Goal: Register for event/course

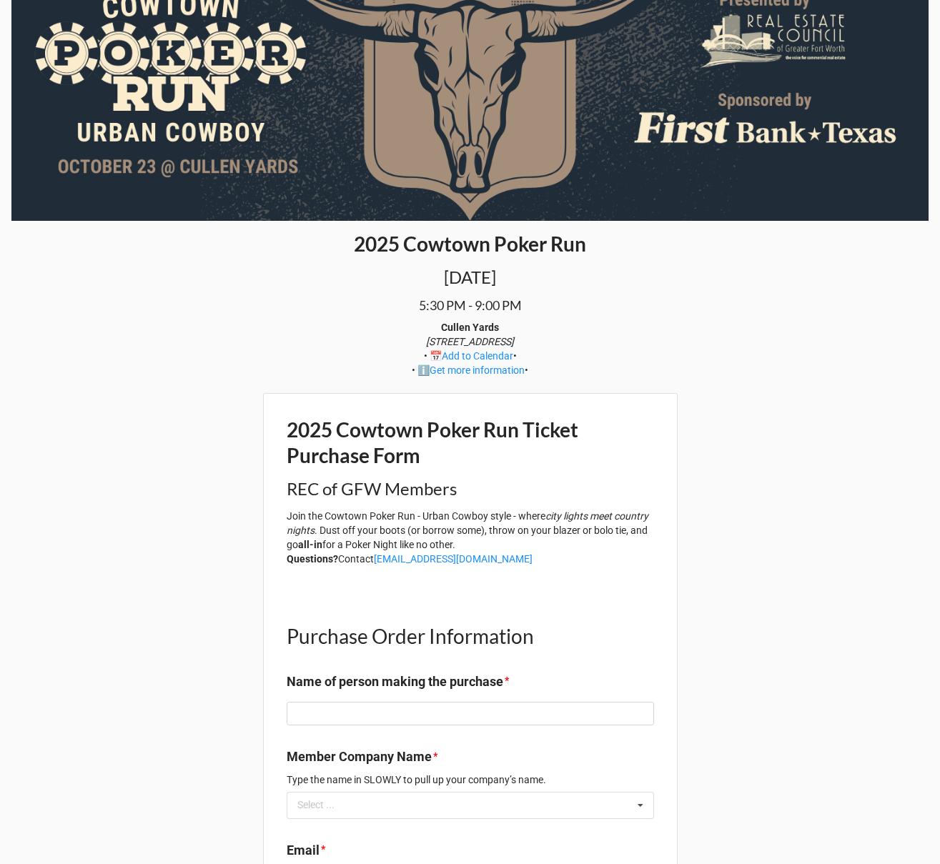
scroll to position [157, 0]
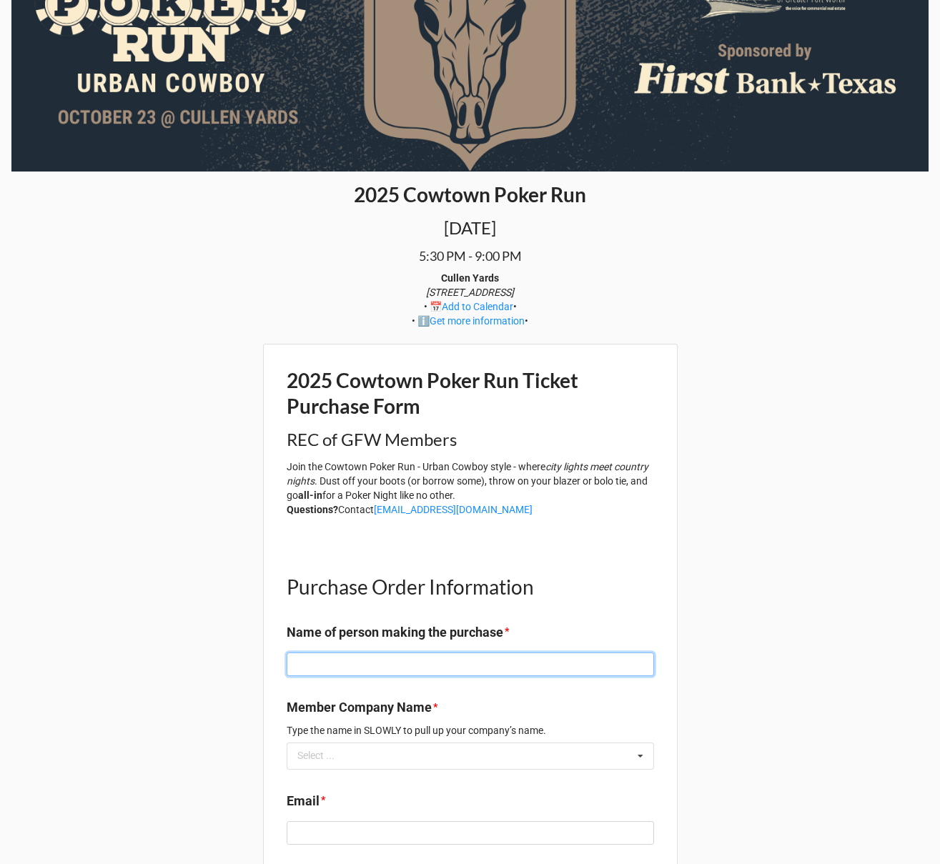
click at [405, 653] on input at bounding box center [469, 664] width 367 height 24
type input "[PERSON_NAME]"
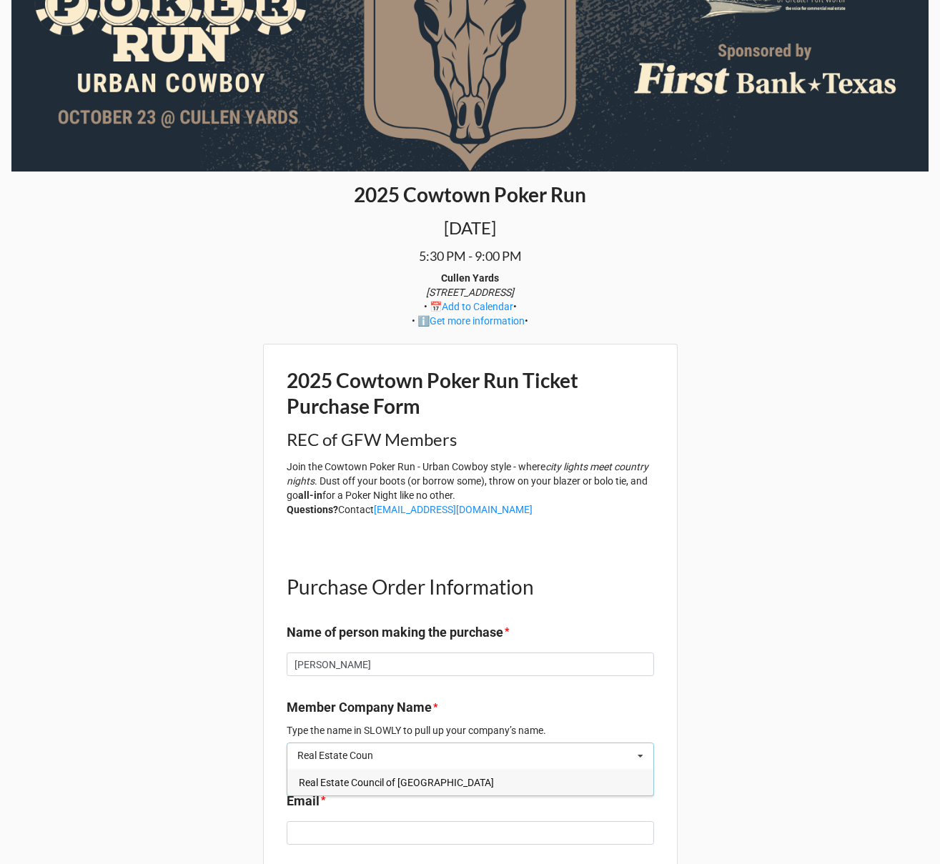
type input "Real Estate Coun"
click at [403, 777] on span "Real Estate Council of Greater Fort Worth" at bounding box center [396, 782] width 195 height 11
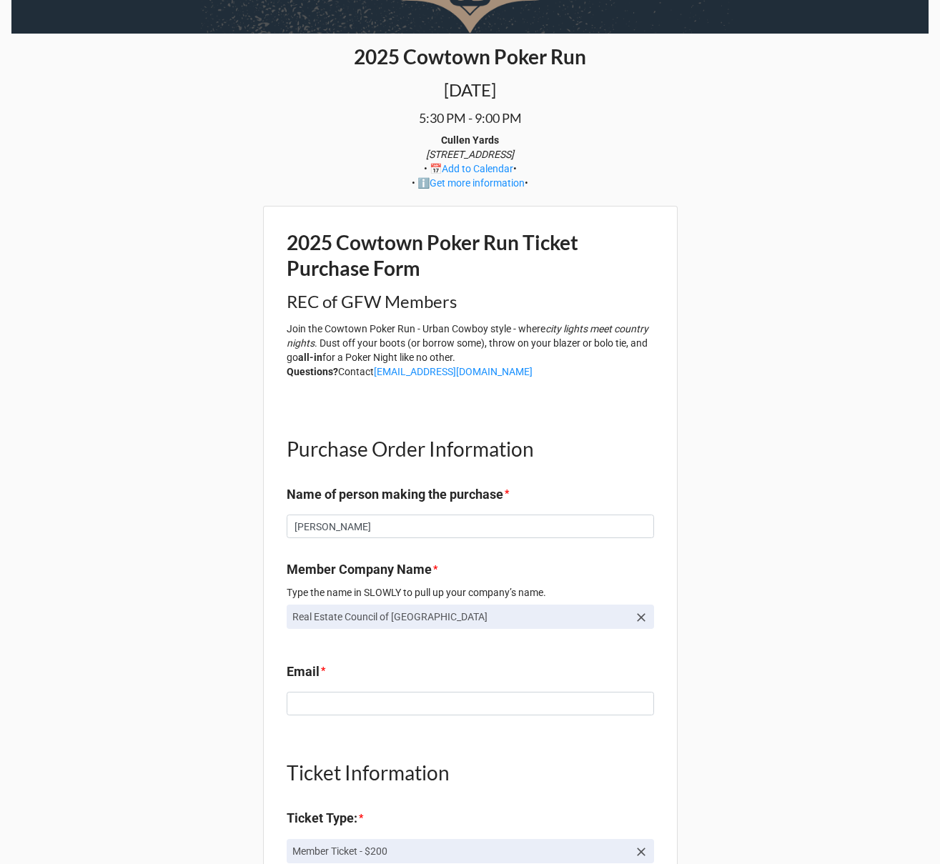
scroll to position [318, 0]
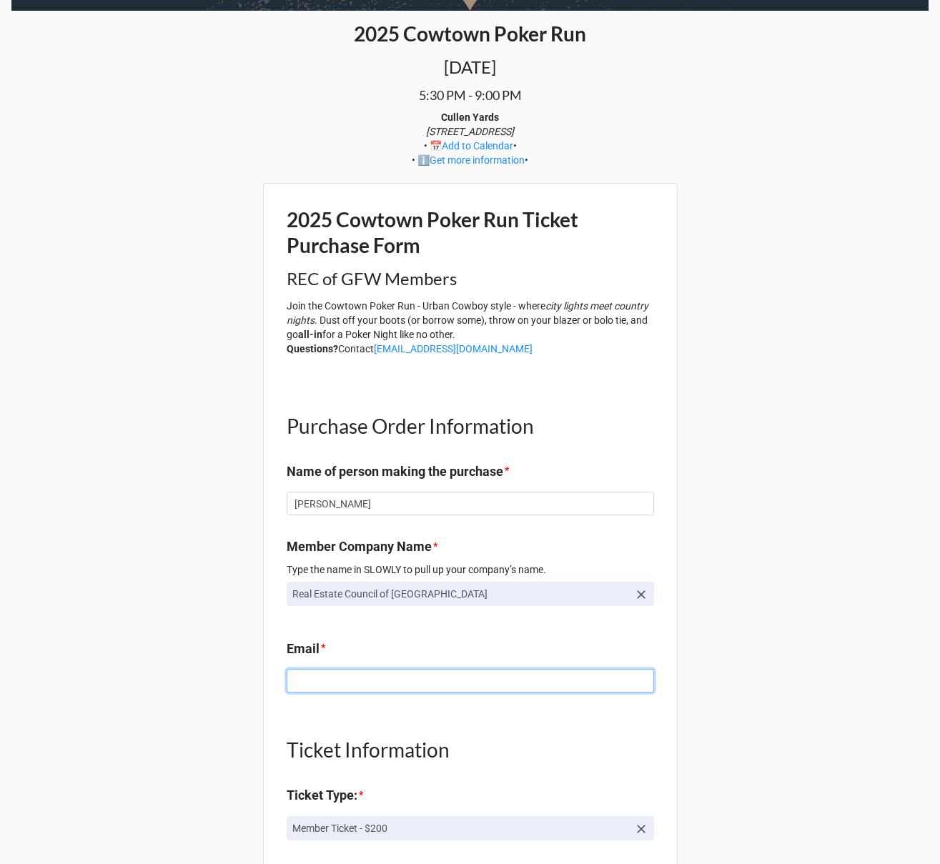
click at [366, 683] on input at bounding box center [469, 681] width 367 height 24
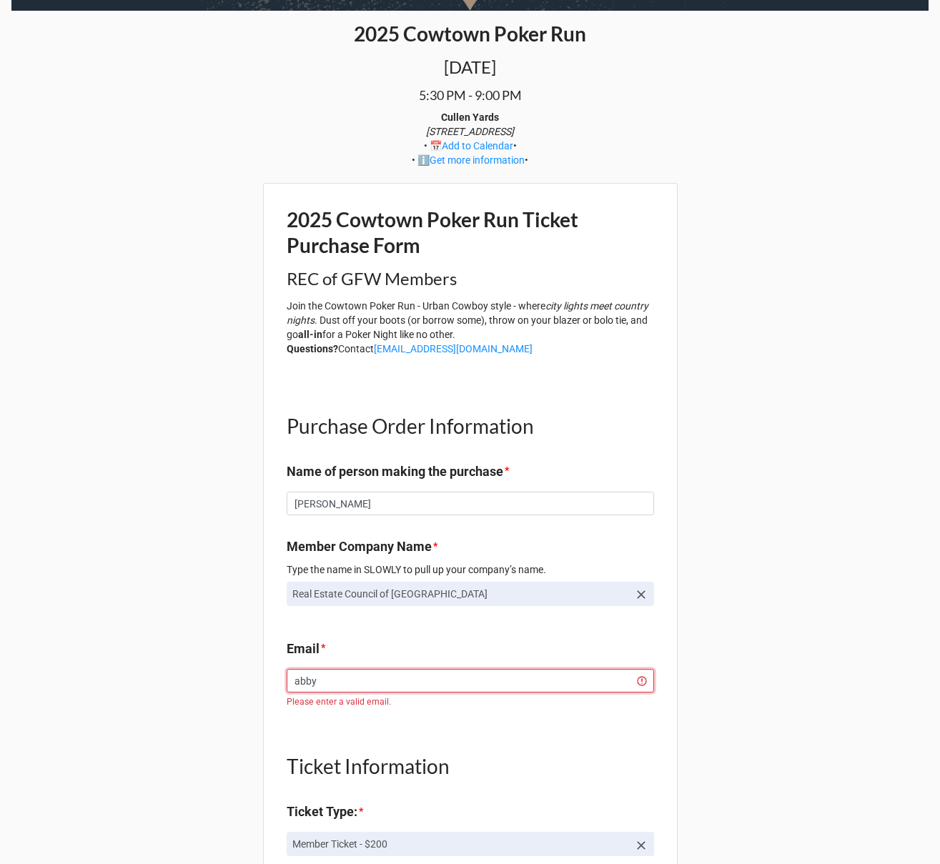
type input "abby@recouncilgfw.com"
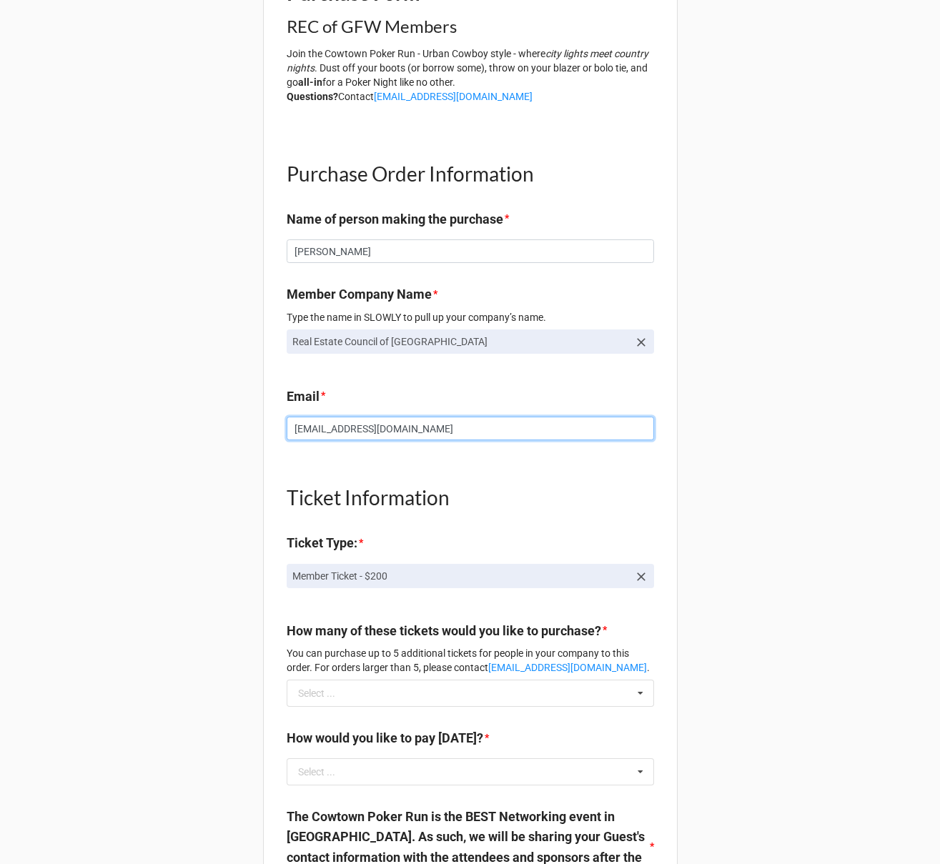
scroll to position [576, 0]
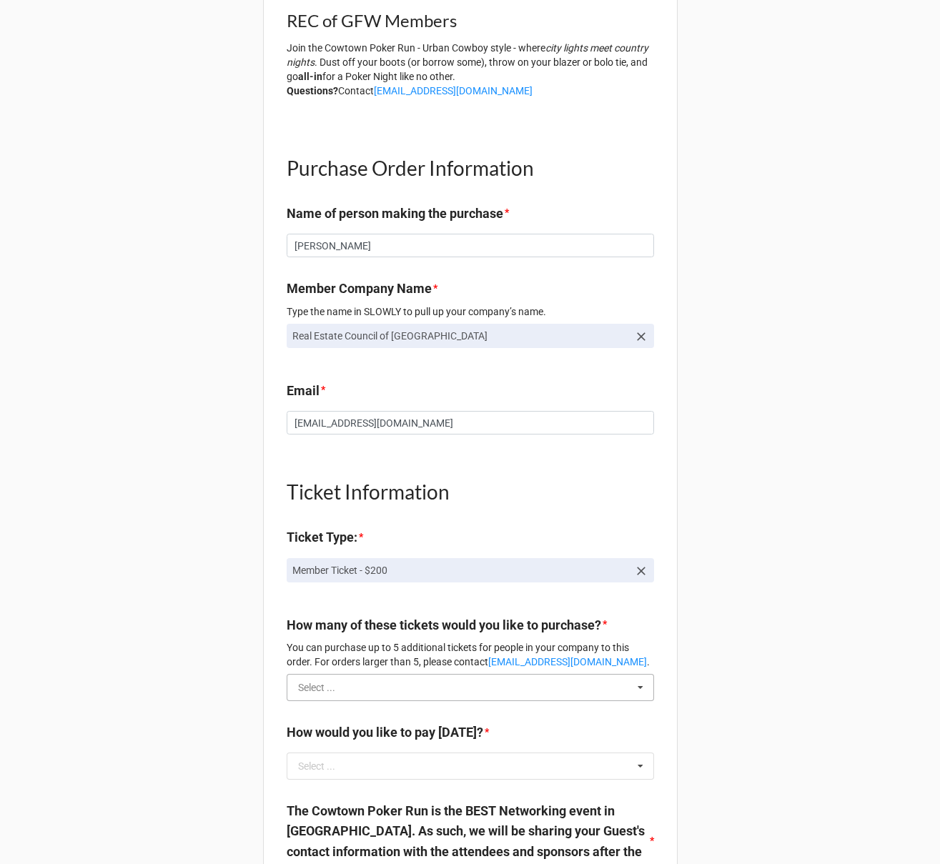
click at [444, 679] on input "text" at bounding box center [471, 687] width 366 height 26
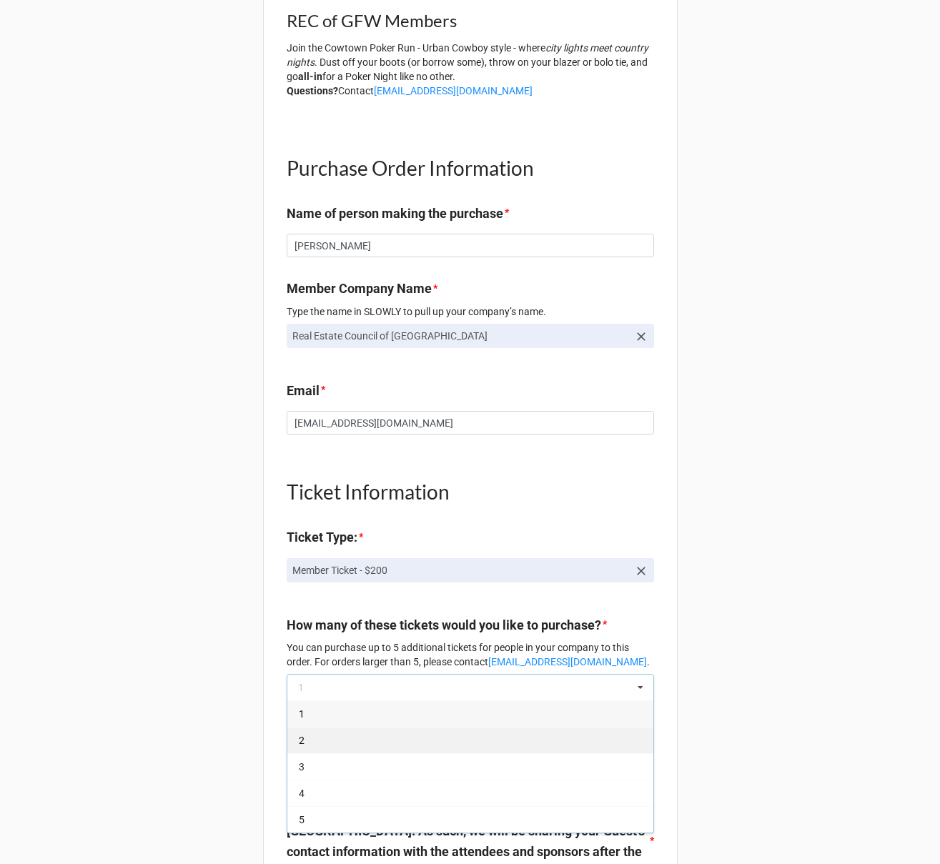
click at [331, 733] on div "2" at bounding box center [470, 740] width 366 height 26
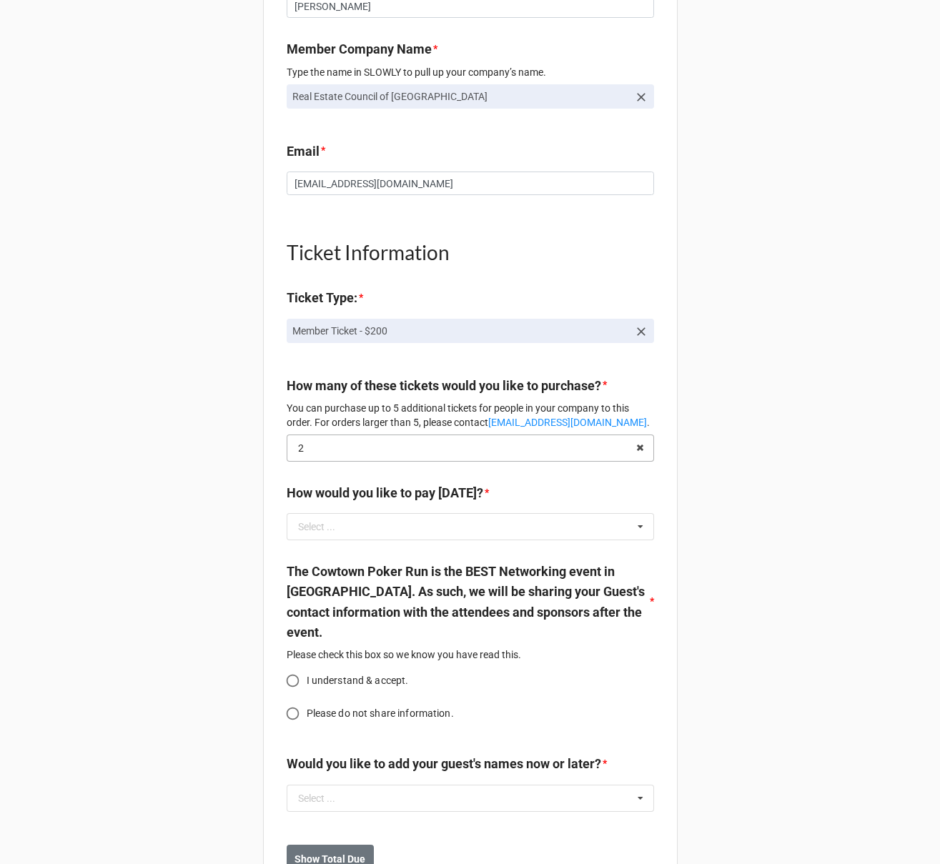
scroll to position [825, 0]
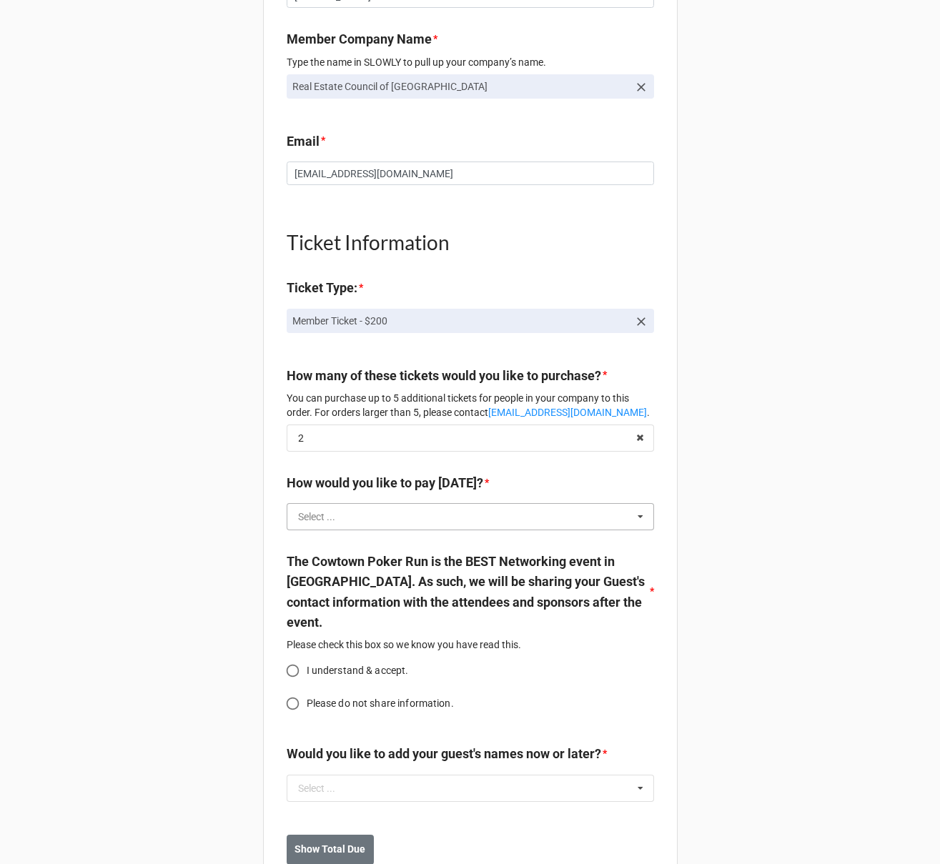
click at [379, 512] on input "text" at bounding box center [471, 517] width 366 height 26
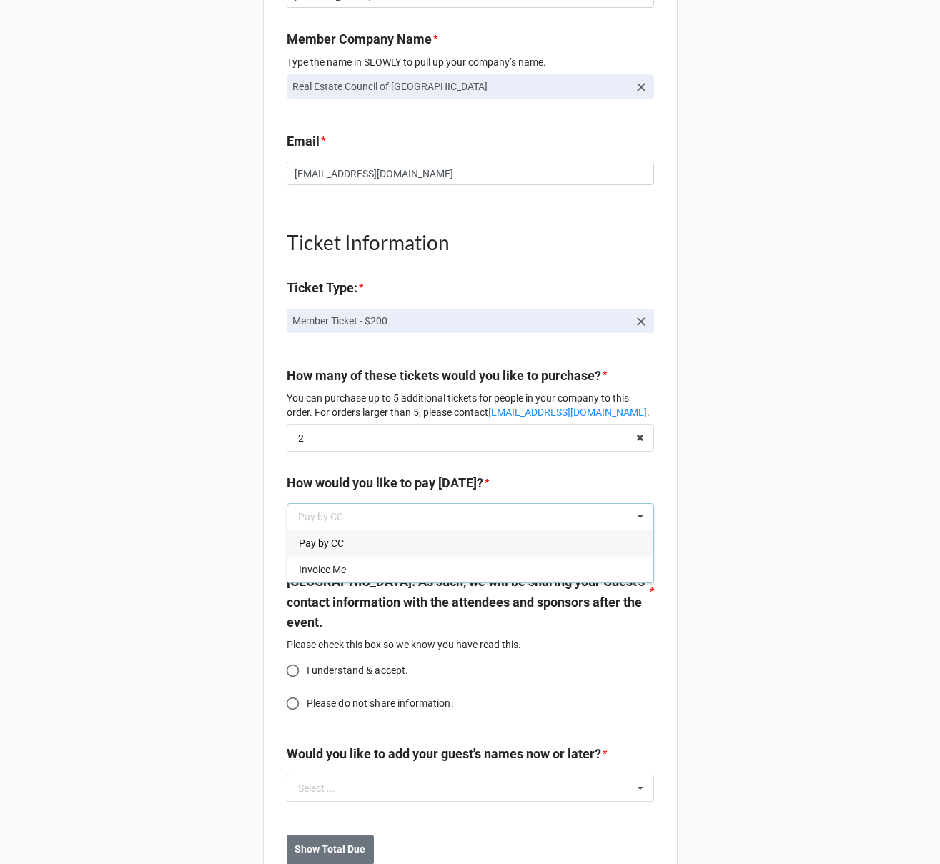
click at [344, 541] on div "Pay by CC" at bounding box center [470, 542] width 366 height 26
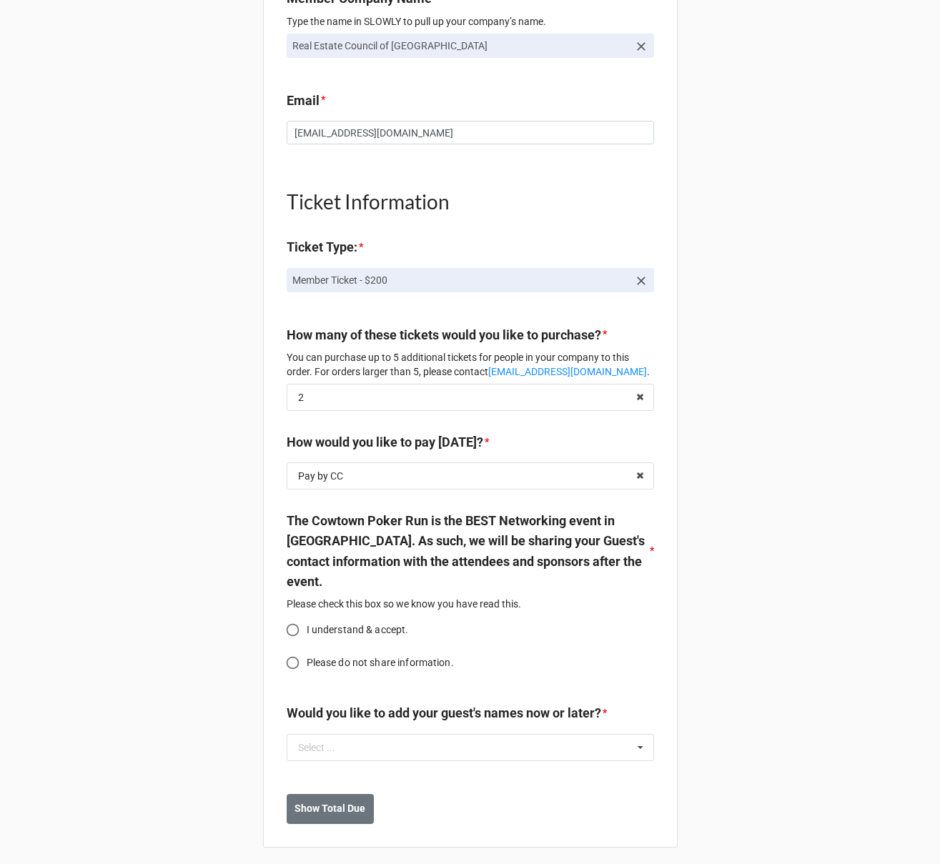
scroll to position [869, 0]
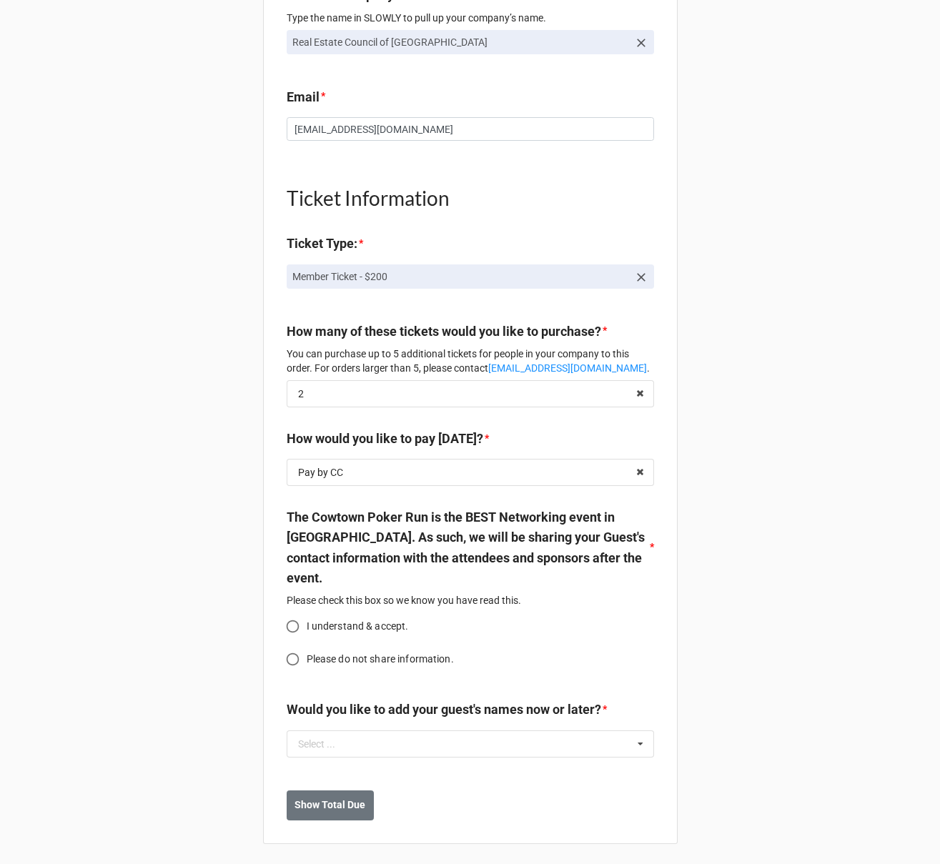
click at [288, 622] on input "I understand & accept." at bounding box center [293, 626] width 28 height 28
radio input "true"
click at [414, 734] on input "text" at bounding box center [471, 744] width 366 height 26
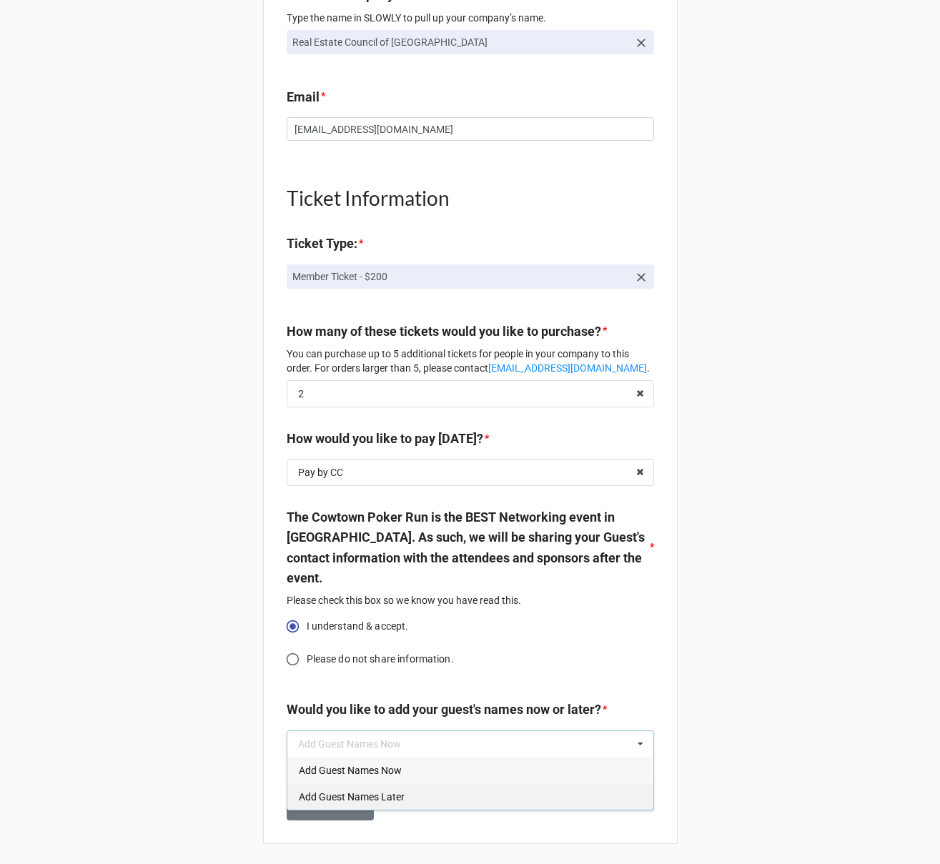
click at [387, 791] on span "Add Guest Names Later" at bounding box center [352, 796] width 106 height 11
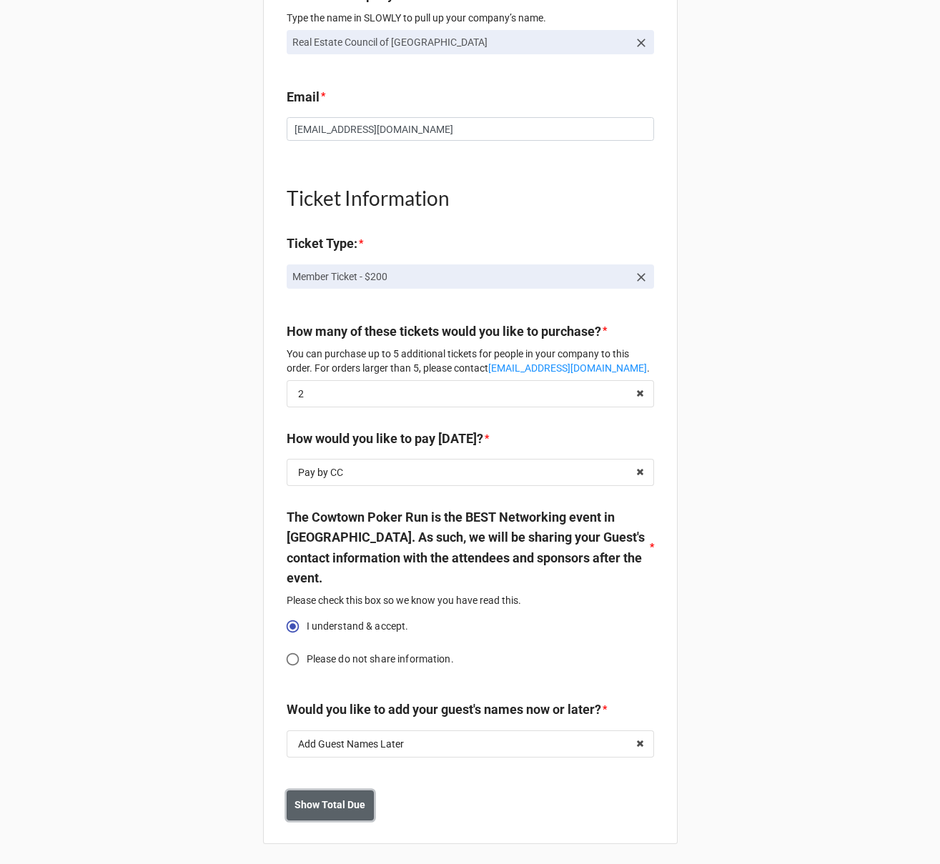
click at [330, 810] on button "Show Total Due" at bounding box center [329, 805] width 87 height 30
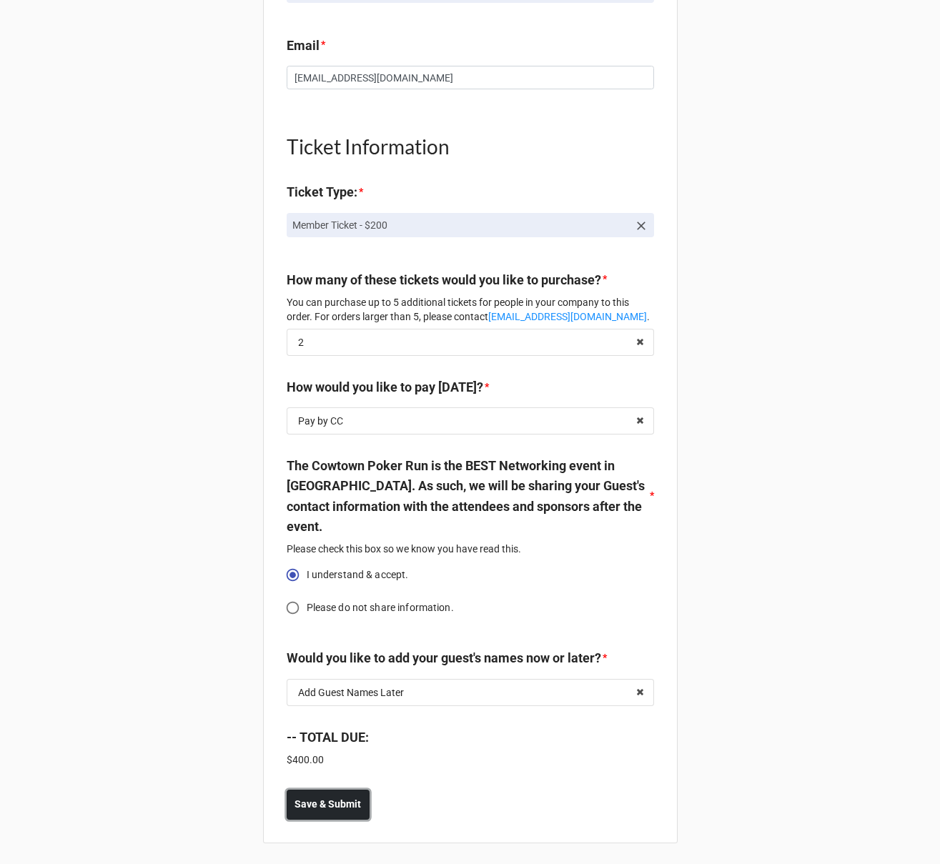
click at [332, 805] on b "Save & Submit" at bounding box center [327, 804] width 66 height 15
